Goal: Task Accomplishment & Management: Manage account settings

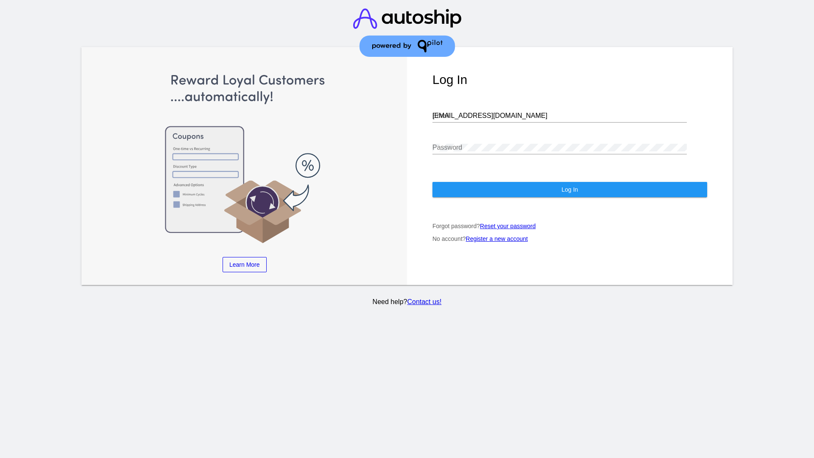
type input "[EMAIL_ADDRESS][DOMAIN_NAME]"
click at [570, 190] on span "Log In" at bounding box center [570, 189] width 17 height 7
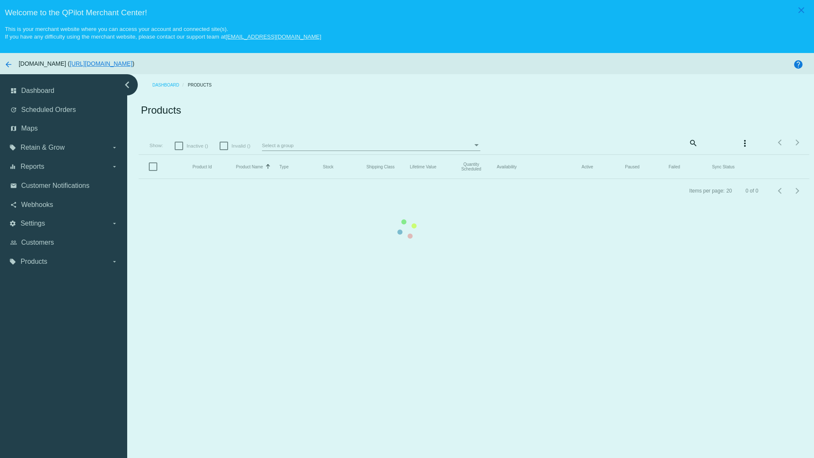
click at [688, 136] on mat-icon "search" at bounding box center [693, 142] width 10 height 13
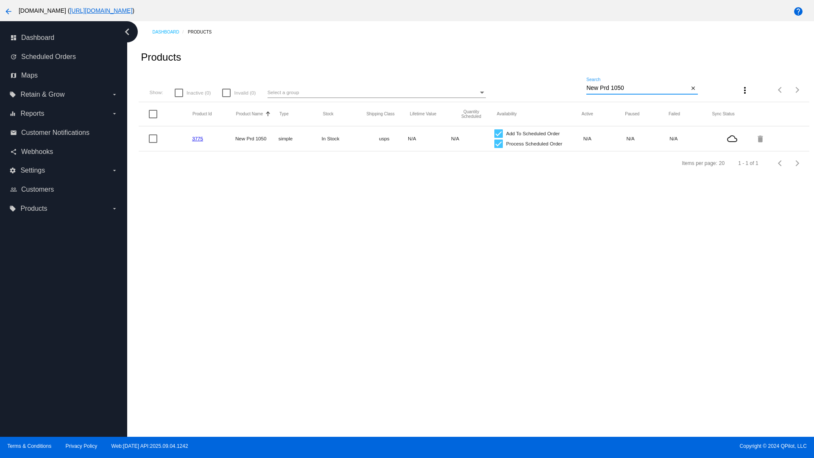
click at [197, 138] on link "3775" at bounding box center [197, 139] width 11 height 6
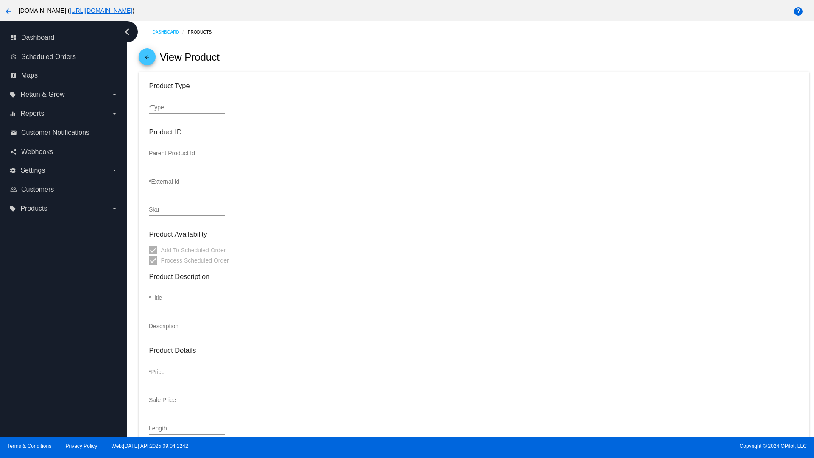
type input "simple"
type input "3775"
type input "new prd for testing"
type input "New Prd 1050"
type input "11"
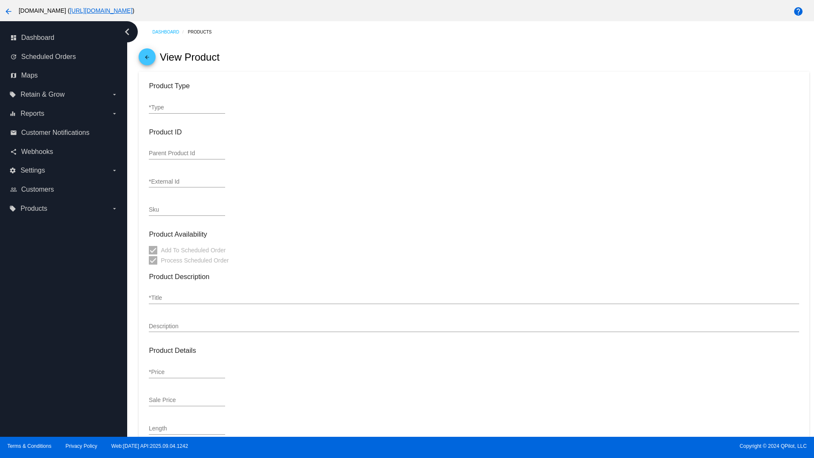
type input "9"
type input "2"
type input "10"
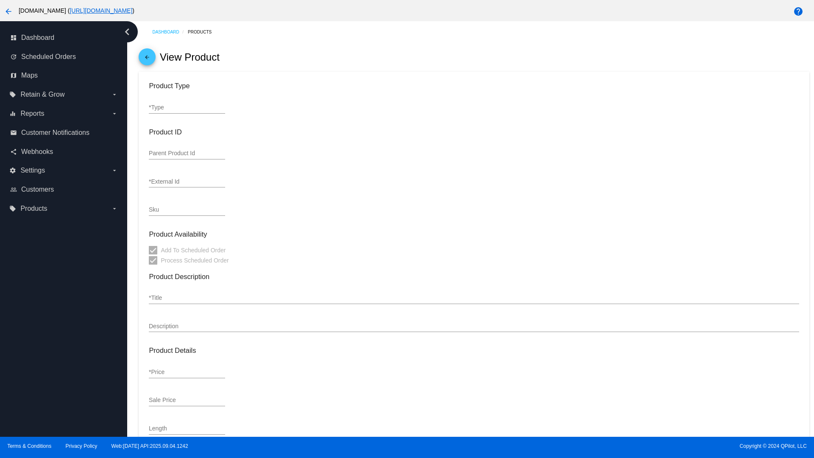
type input "usps"
type input "reduced-rate"
type input "In Stock"
click at [147, 59] on mat-icon "arrow_back" at bounding box center [147, 59] width 10 height 10
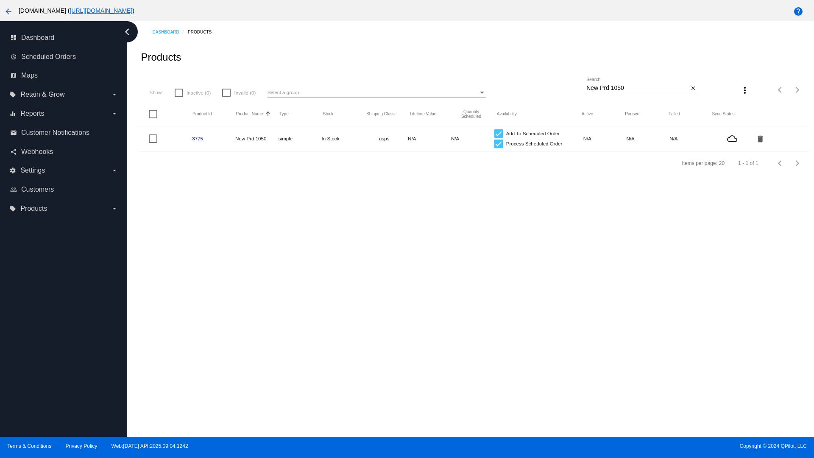
click at [756, 138] on mat-icon "delete" at bounding box center [761, 138] width 10 height 13
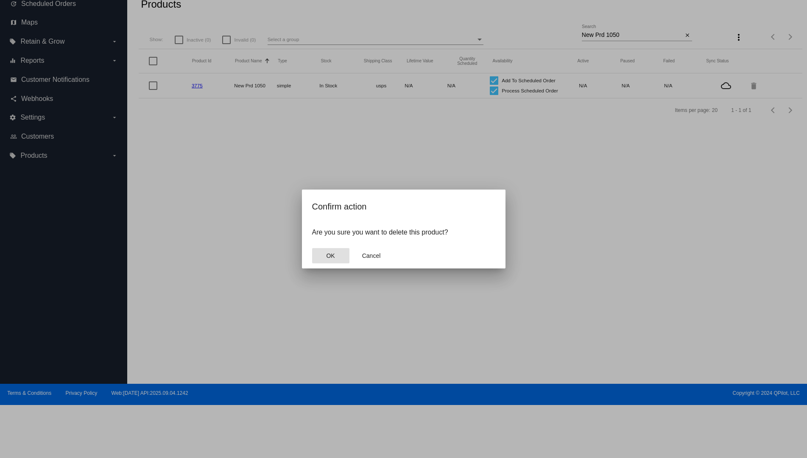
click at [330, 256] on span "OK" at bounding box center [330, 255] width 8 height 7
